Goal: Find contact information

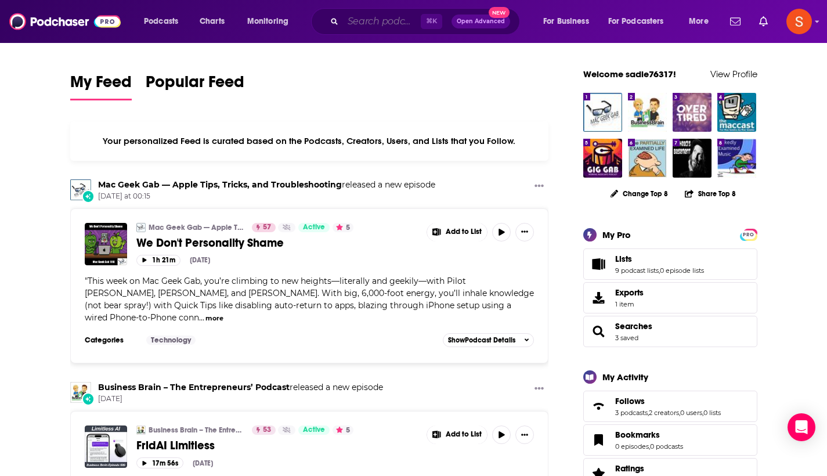
click at [379, 20] on input "Search podcasts, credits, & more..." at bounding box center [382, 21] width 78 height 19
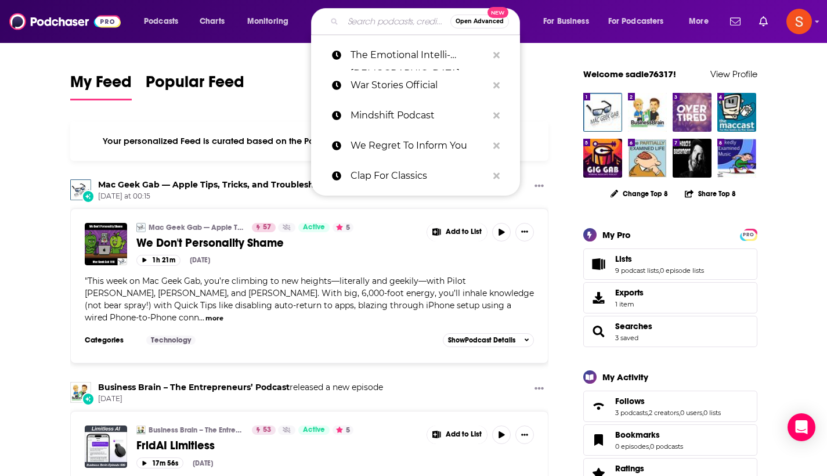
paste input "Professor Of Rock"
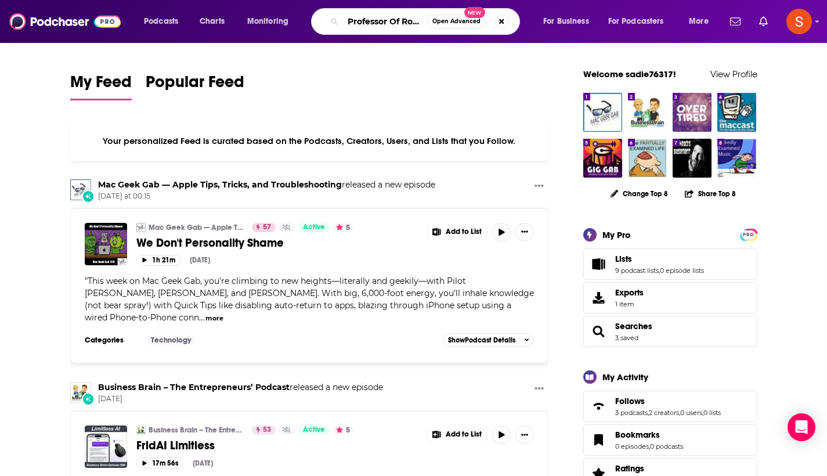
type input "Professor Of Rock"
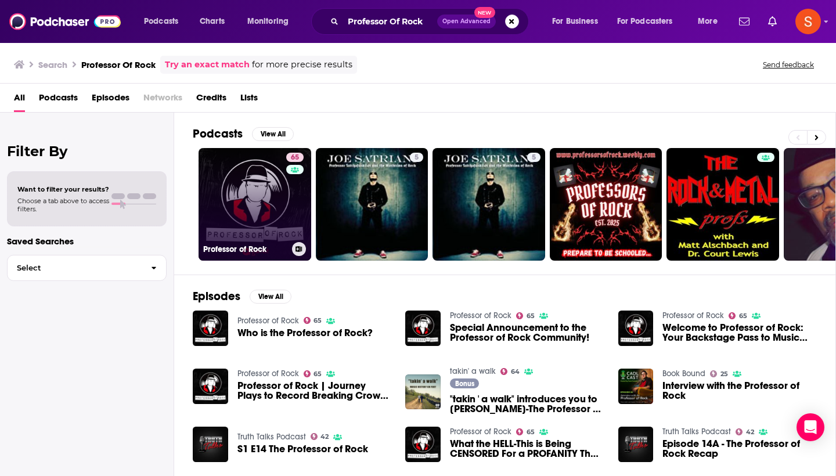
click at [231, 201] on link "65 Professor of Rock" at bounding box center [254, 204] width 113 height 113
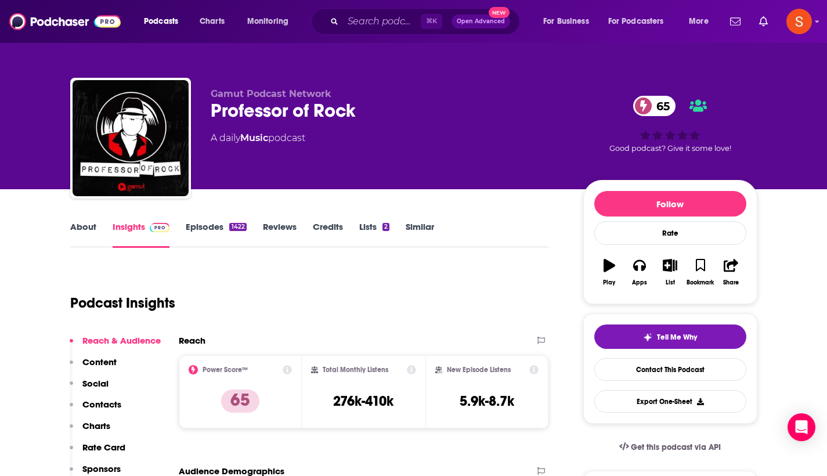
click at [105, 409] on p "Contacts" at bounding box center [101, 404] width 39 height 11
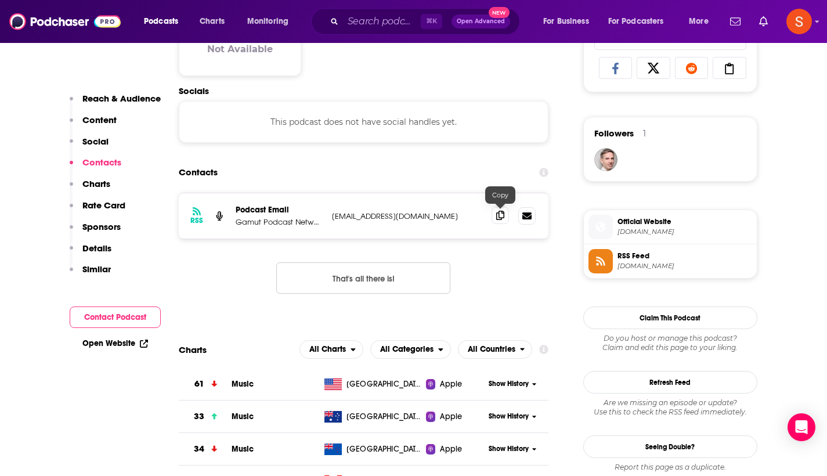
click at [501, 215] on icon at bounding box center [500, 215] width 8 height 9
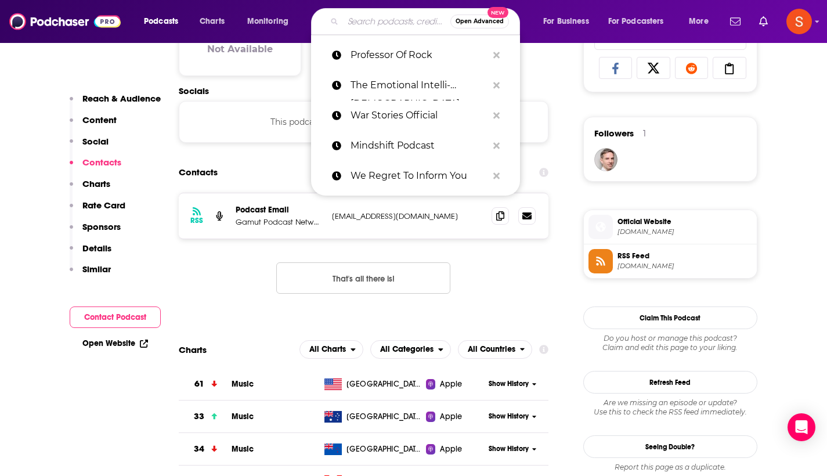
click at [388, 28] on input "Search podcasts, credits, & more..." at bounding box center [396, 21] width 107 height 19
paste input "Temporal Culture War"
type input "Temporal Culture War"
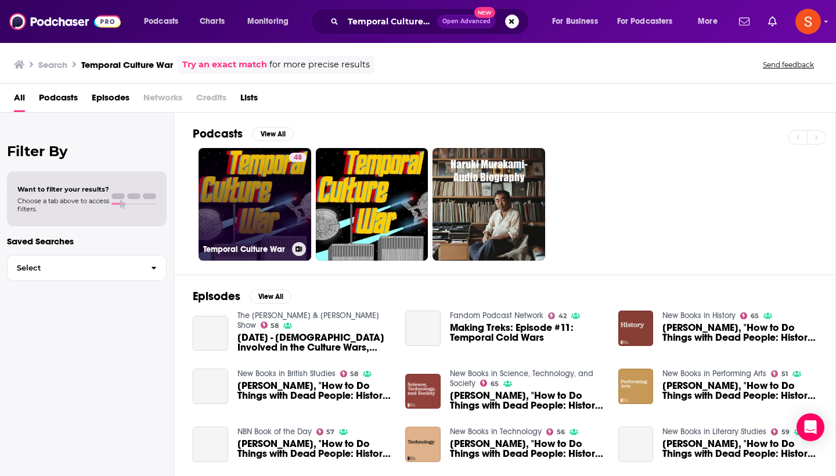
click at [237, 179] on link "48 Temporal Culture War" at bounding box center [254, 204] width 113 height 113
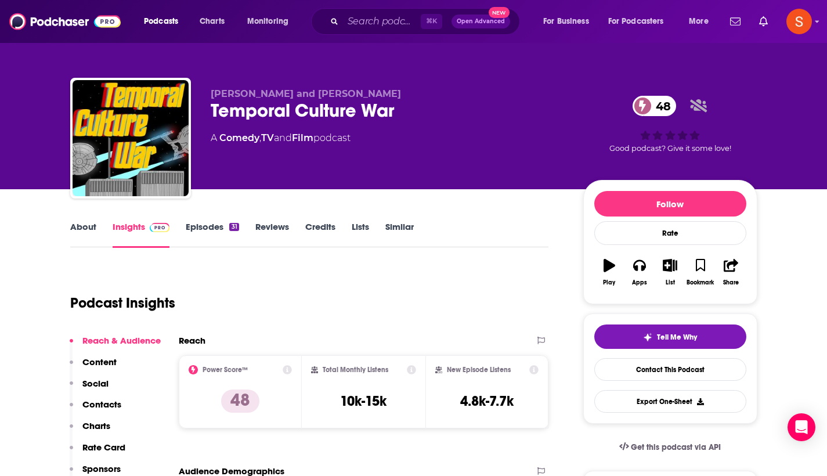
click at [94, 403] on p "Contacts" at bounding box center [101, 404] width 39 height 11
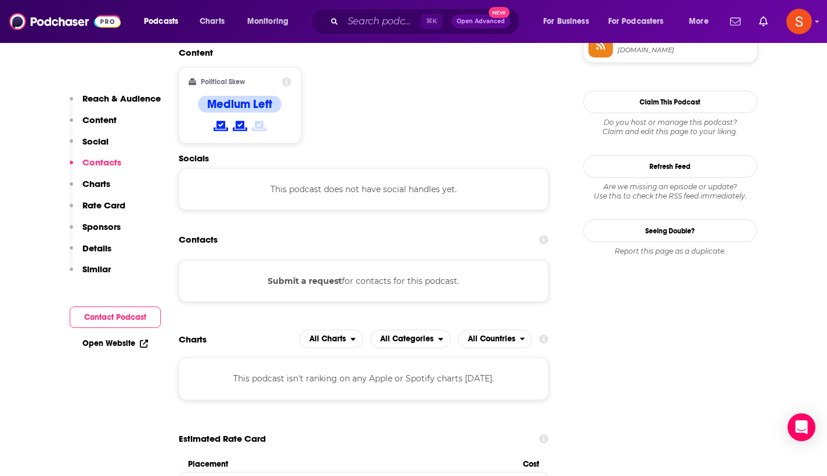
scroll to position [920, 0]
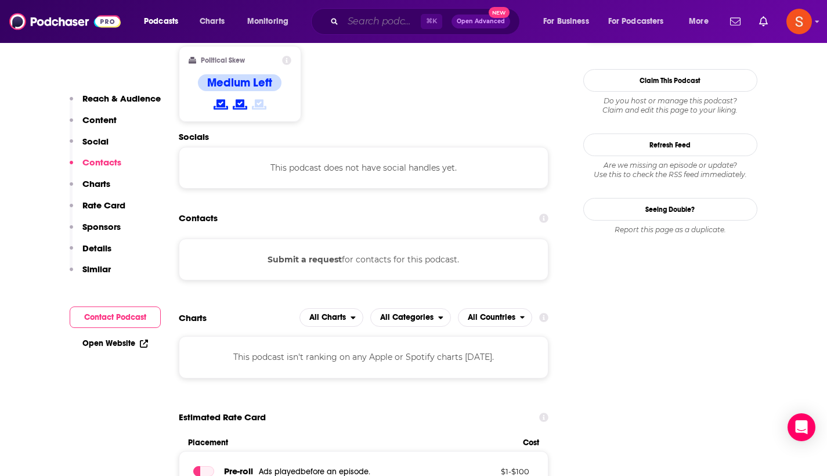
click at [377, 18] on input "Search podcasts, credits, & more..." at bounding box center [382, 21] width 78 height 19
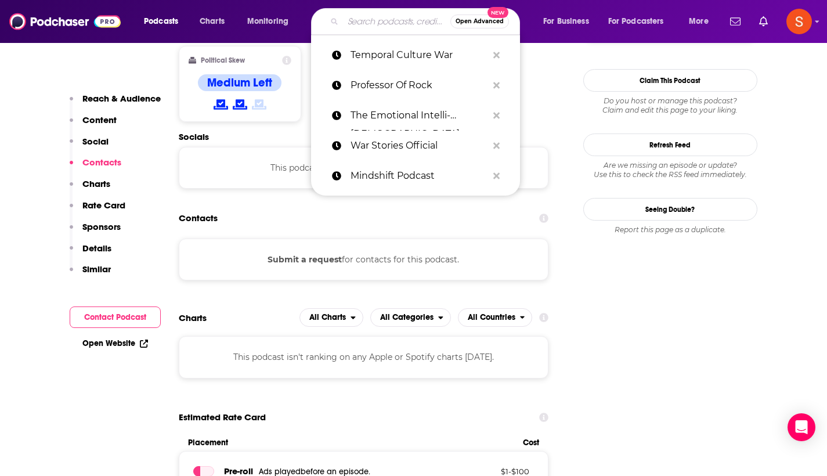
paste input "Culture Power and Politics"
type input "Culture Power and Politics"
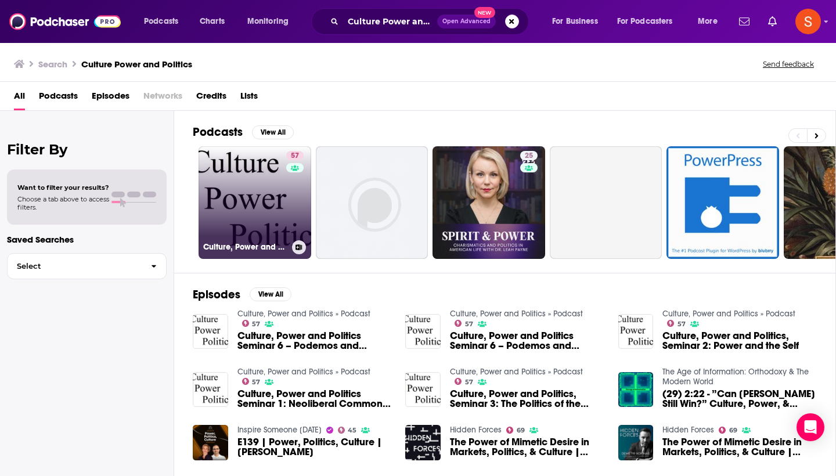
click at [244, 212] on link "57 Culture, Power and Politics » Podcast" at bounding box center [254, 202] width 113 height 113
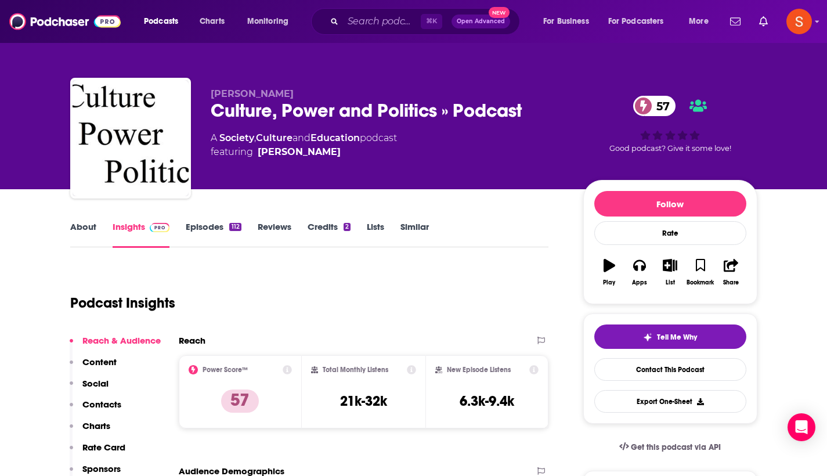
click at [102, 399] on p "Contacts" at bounding box center [101, 404] width 39 height 11
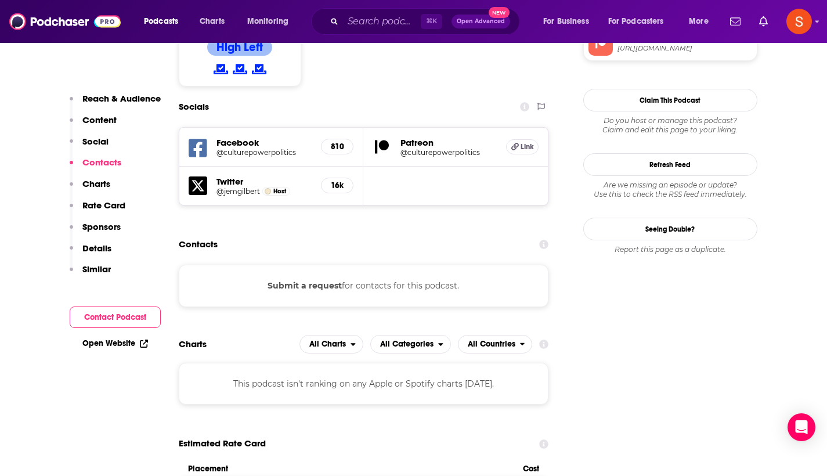
scroll to position [982, 0]
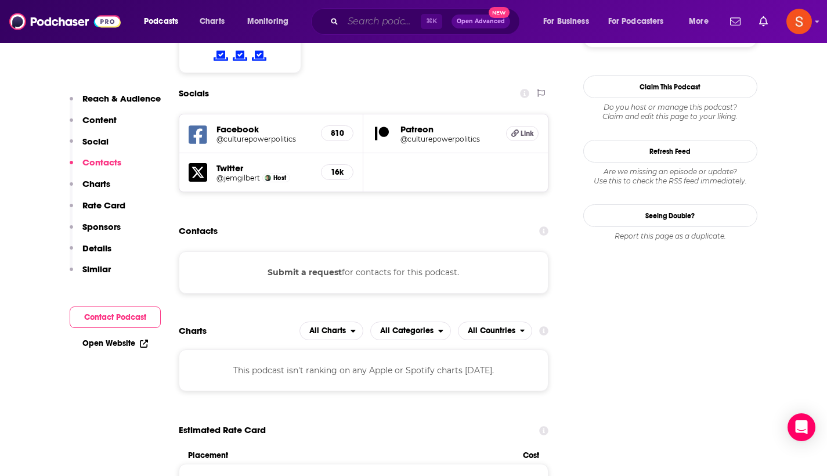
click at [373, 18] on input "Search podcasts, credits, & more..." at bounding box center [382, 21] width 78 height 19
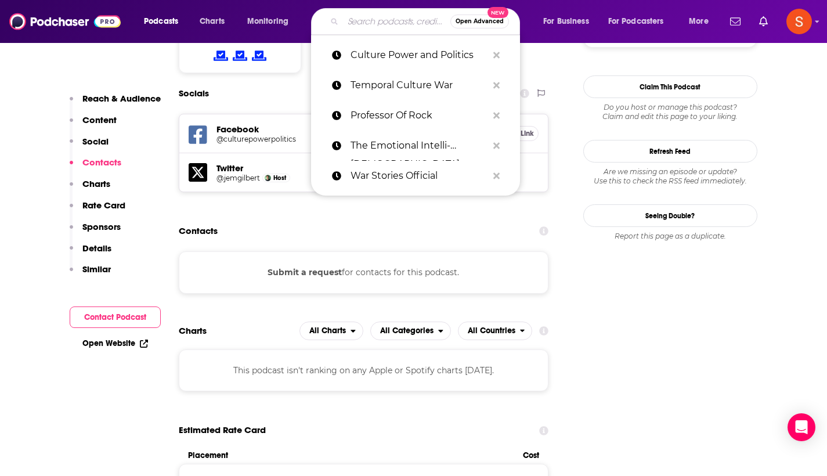
paste input "The Koe Cast"
type input "The Koe Cast"
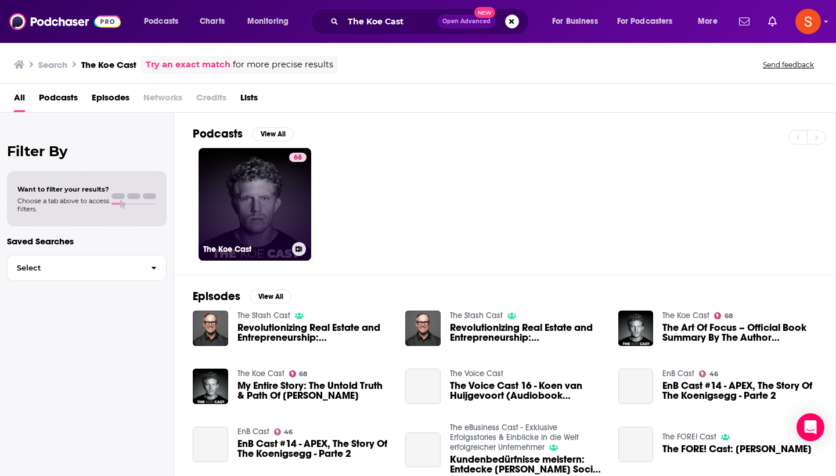
click at [246, 167] on link "68 The Koe Cast" at bounding box center [254, 204] width 113 height 113
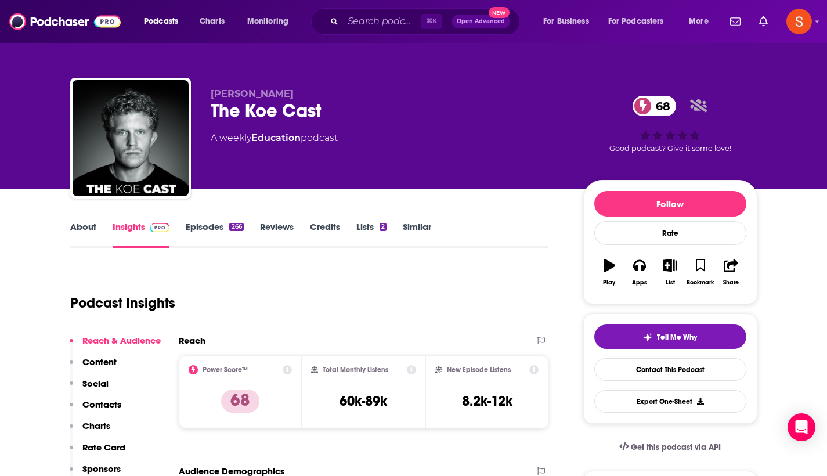
click at [100, 405] on p "Contacts" at bounding box center [101, 404] width 39 height 11
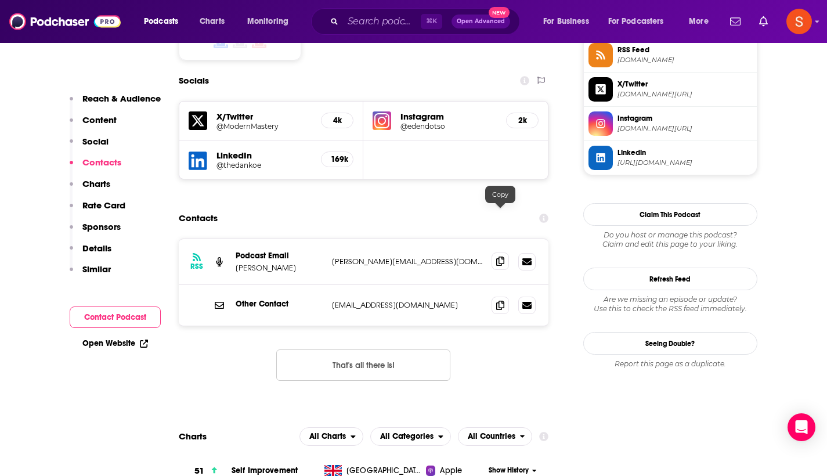
click at [501, 257] on icon at bounding box center [500, 261] width 8 height 9
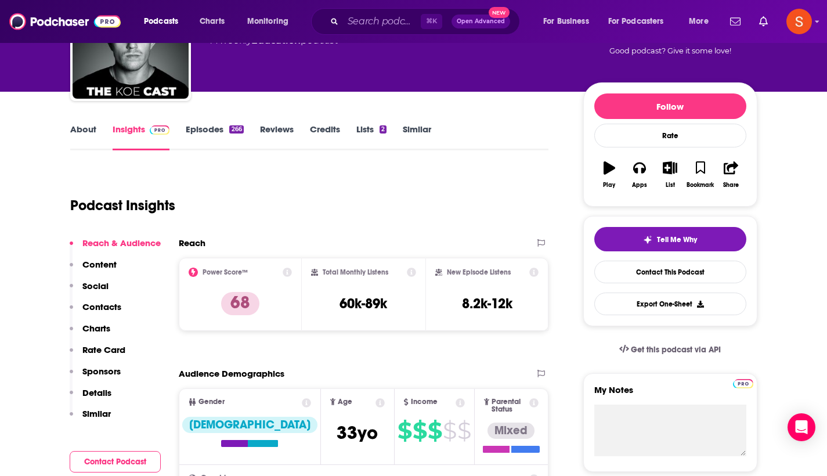
scroll to position [50, 0]
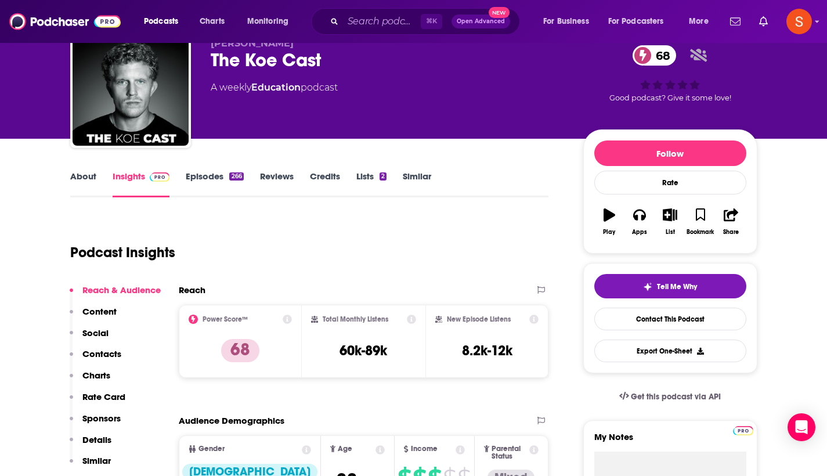
click at [74, 174] on link "About" at bounding box center [83, 184] width 26 height 27
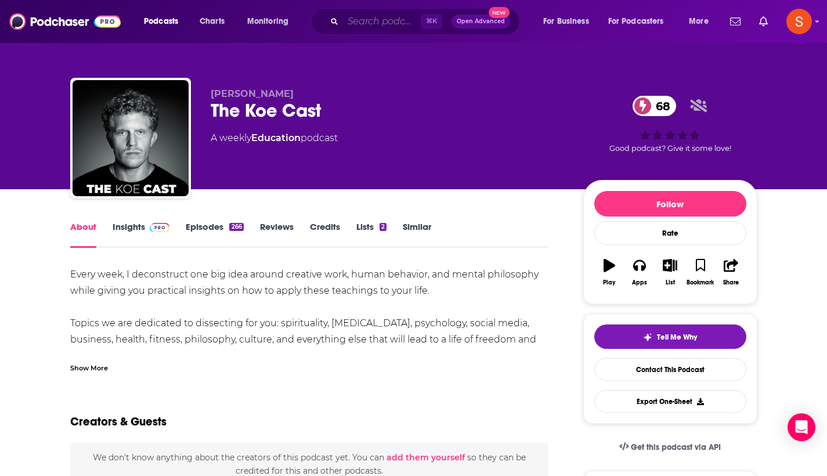
click at [373, 19] on input "Search podcasts, credits, & more..." at bounding box center [382, 21] width 78 height 19
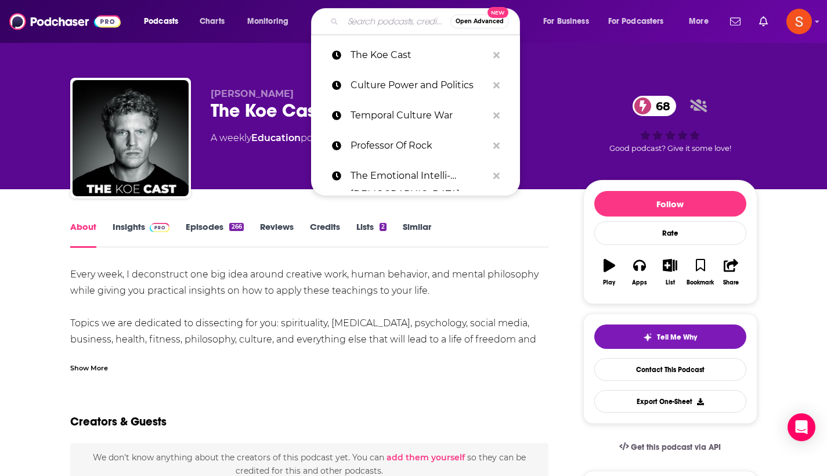
paste input "Untold Civil War"
type input "Untold Civil War"
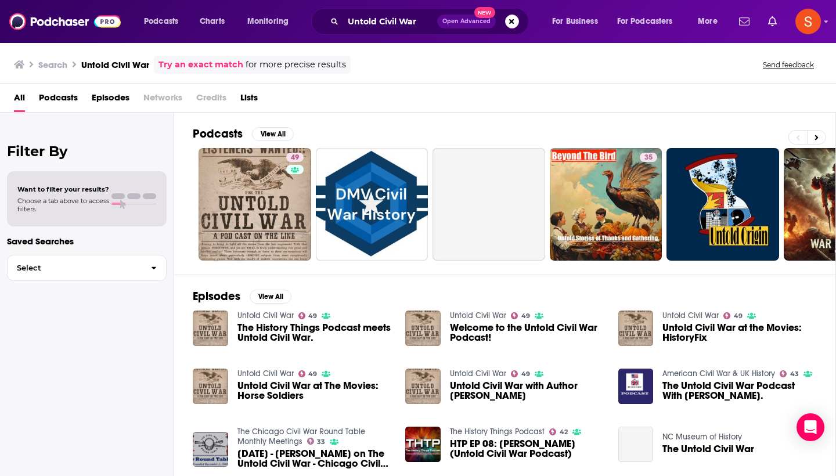
click at [274, 189] on link "49" at bounding box center [254, 204] width 113 height 113
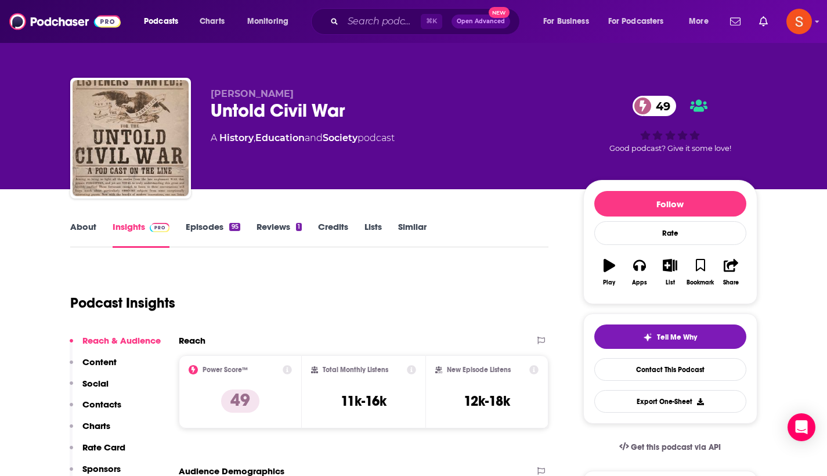
click at [96, 403] on p "Contacts" at bounding box center [101, 404] width 39 height 11
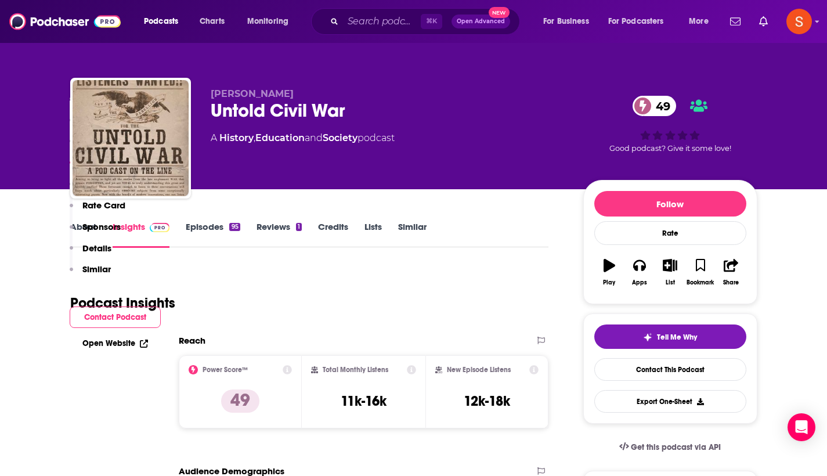
scroll to position [956, 0]
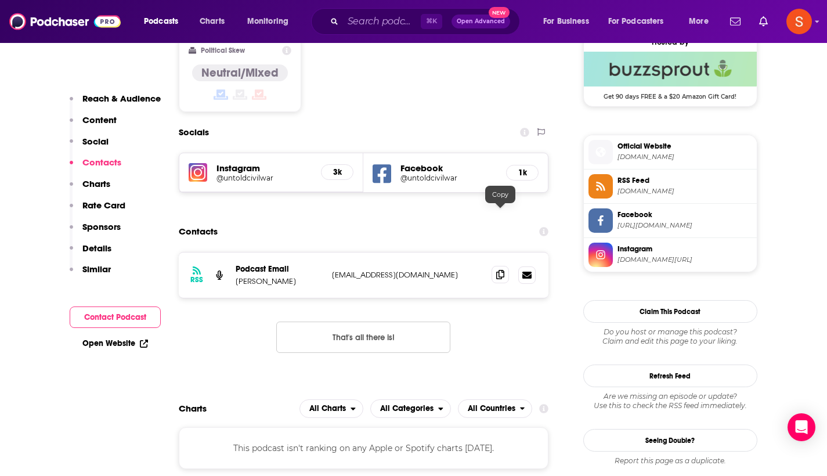
click at [497, 270] on icon at bounding box center [500, 274] width 8 height 9
click at [394, 19] on input "Search podcasts, credits, & more..." at bounding box center [382, 21] width 78 height 19
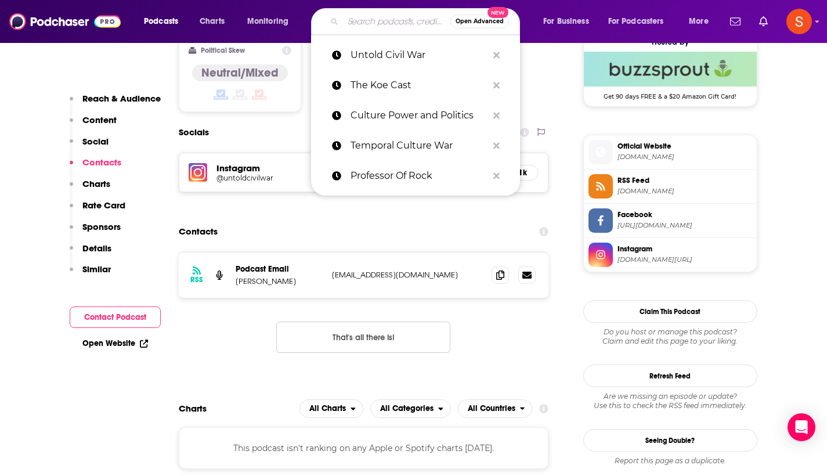
paste input "From The Front Porch"
type input "From The Front Porch"
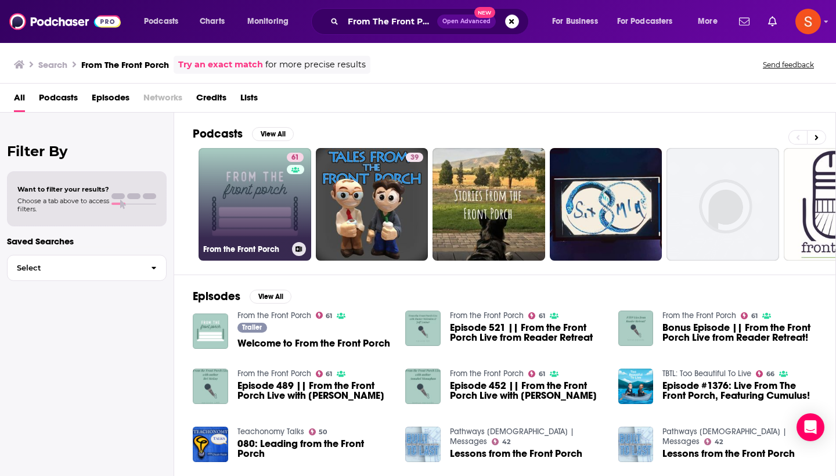
click at [263, 216] on link "61 From the Front Porch" at bounding box center [254, 204] width 113 height 113
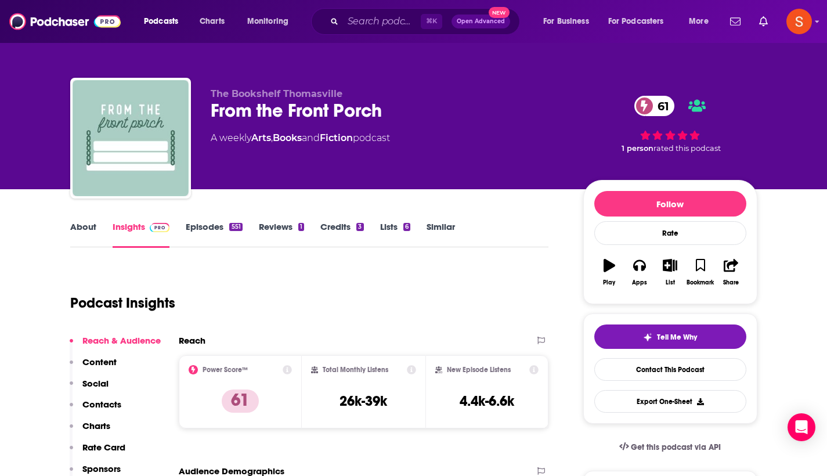
click at [107, 401] on p "Contacts" at bounding box center [101, 404] width 39 height 11
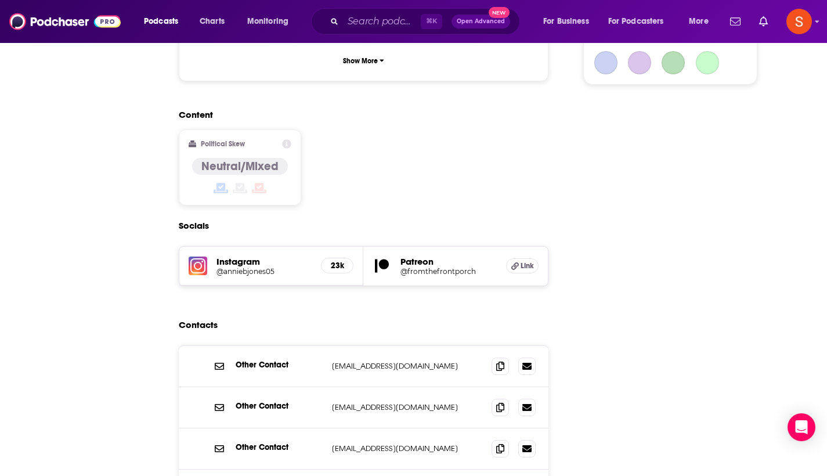
scroll to position [956, 0]
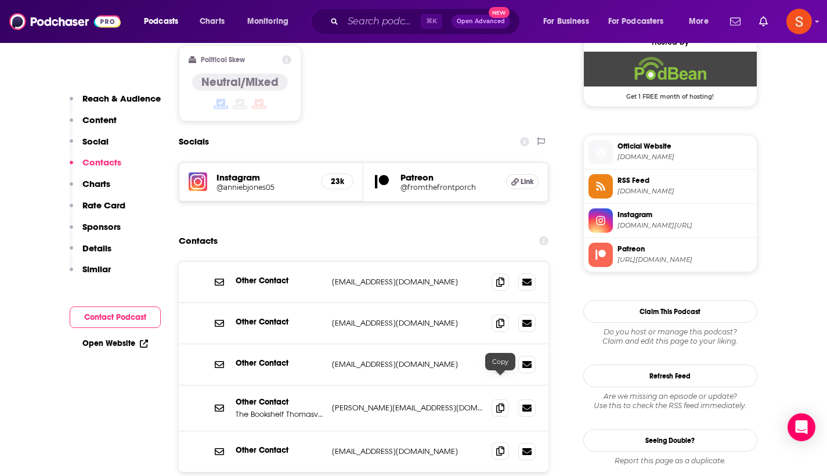
click at [497, 446] on icon at bounding box center [500, 450] width 8 height 9
